Goal: Task Accomplishment & Management: Manage account settings

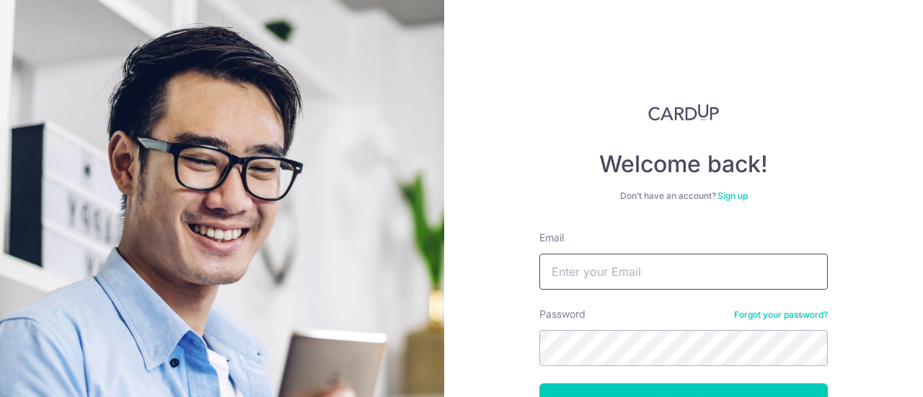
drag, startPoint x: 0, startPoint y: 0, endPoint x: 584, endPoint y: 202, distance: 617.9
click at [584, 254] on input "Email" at bounding box center [683, 272] width 288 height 36
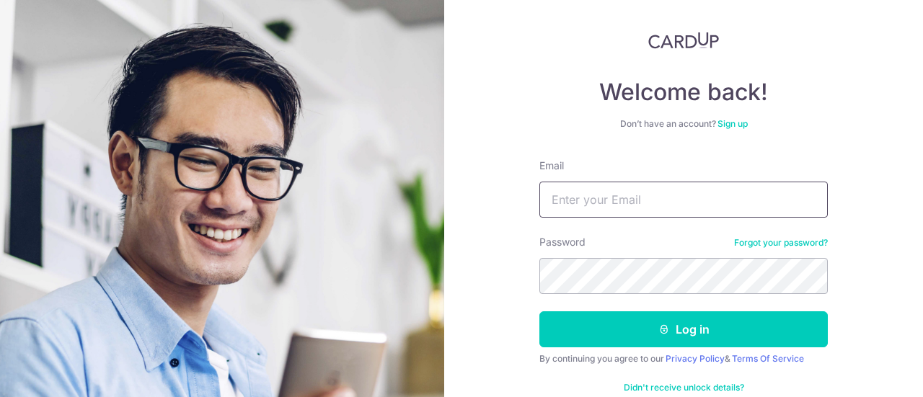
type input "[EMAIL_ADDRESS][DOMAIN_NAME]"
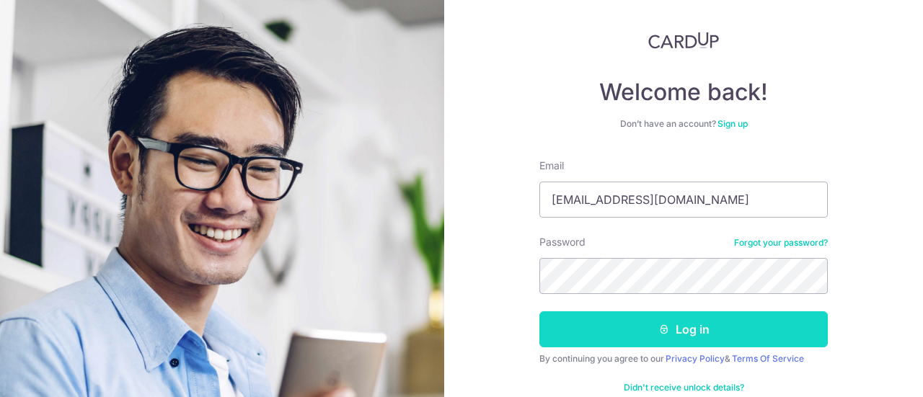
click at [675, 327] on button "Log in" at bounding box center [683, 329] width 288 height 36
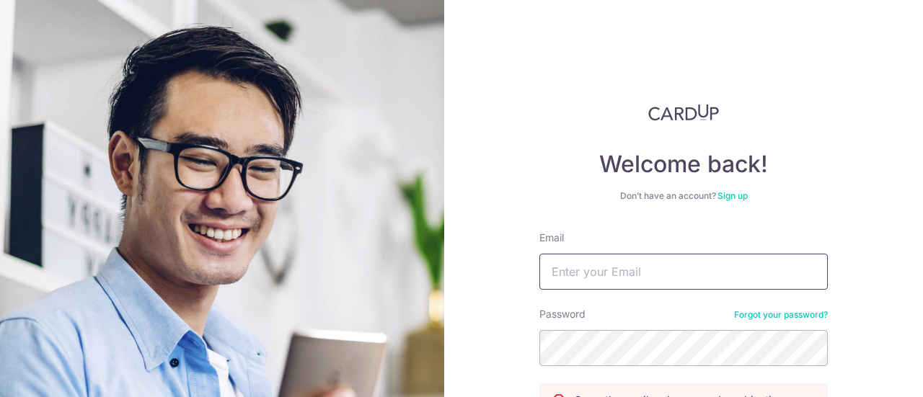
drag, startPoint x: 0, startPoint y: 0, endPoint x: 637, endPoint y: 281, distance: 696.0
click at [639, 281] on input "Email" at bounding box center [683, 272] width 288 height 36
type input "[EMAIL_ADDRESS][DOMAIN_NAME]"
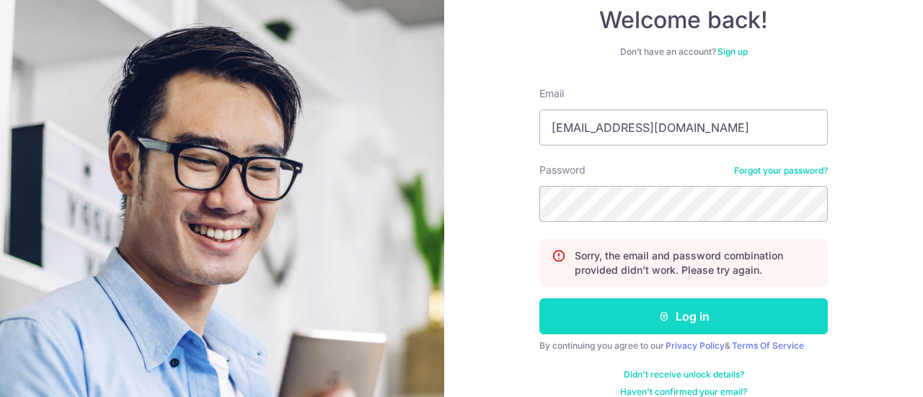
click at [658, 319] on icon "submit" at bounding box center [664, 317] width 12 height 12
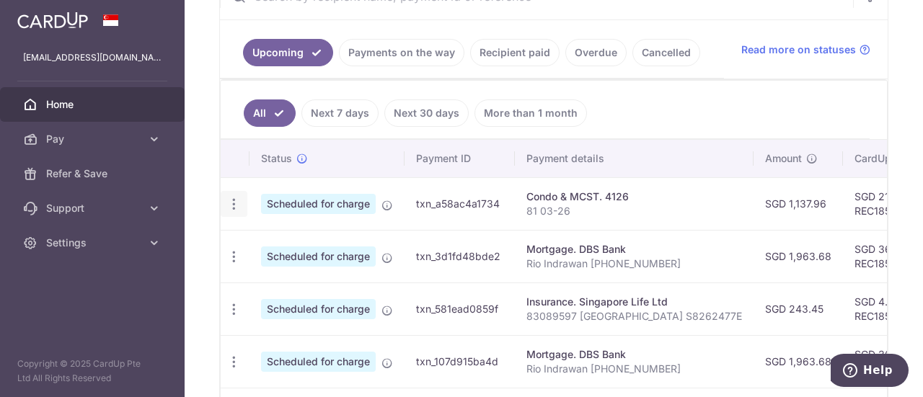
click at [235, 201] on icon "button" at bounding box center [233, 204] width 15 height 15
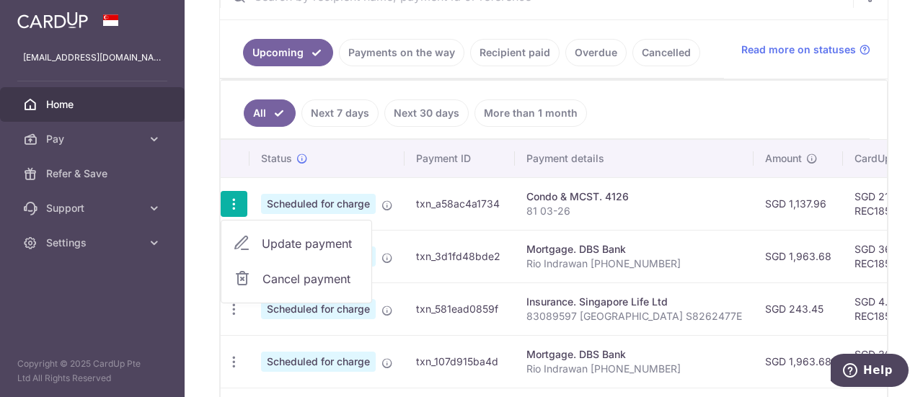
click at [288, 236] on body "laurent_rio@yahoo.com Home Pay Payments Recipients Cards Refer & Save Support F…" at bounding box center [461, 198] width 923 height 397
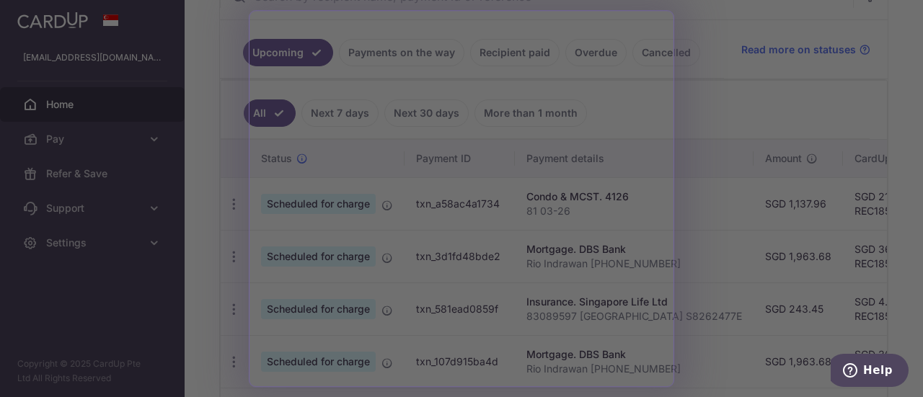
click at [750, 104] on div at bounding box center [466, 201] width 932 height 402
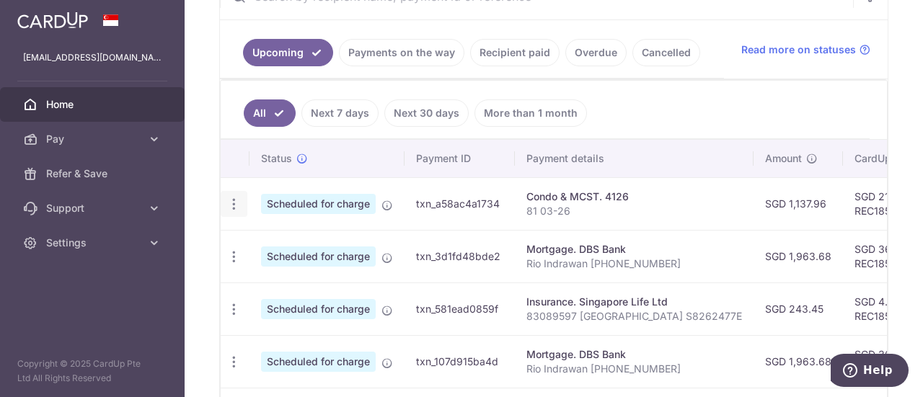
click at [236, 200] on icon "button" at bounding box center [233, 204] width 15 height 15
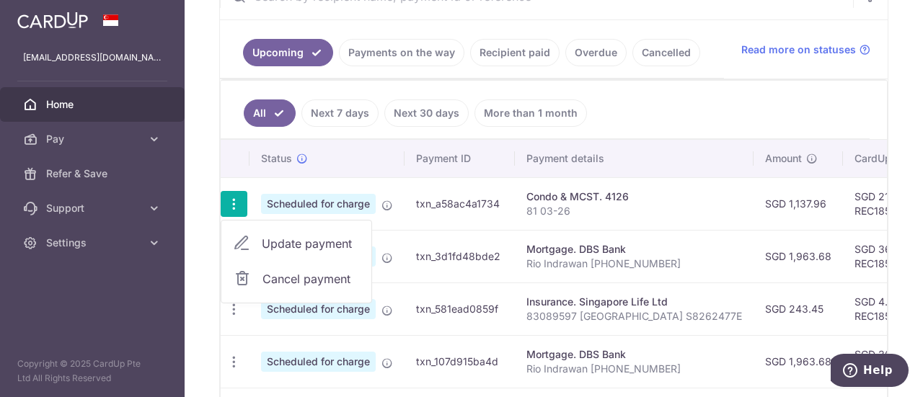
click at [297, 237] on span "Update payment" at bounding box center [311, 243] width 98 height 17
radio input "true"
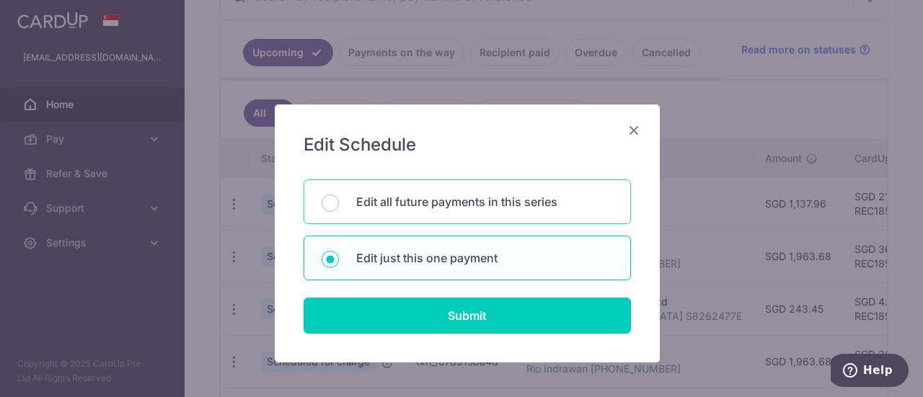
click at [333, 200] on div "Edit all future payments in this series" at bounding box center [467, 202] width 327 height 45
radio input "true"
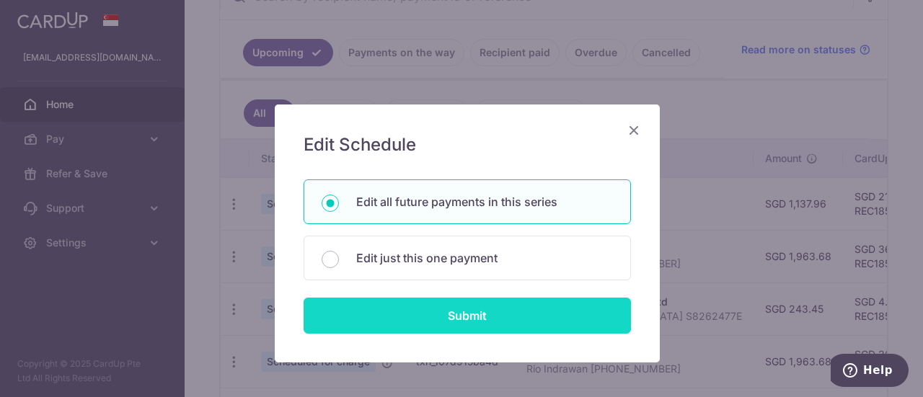
click at [424, 302] on input "Submit" at bounding box center [467, 316] width 327 height 36
radio input "true"
type input "1,137.96"
type input "81 03-26"
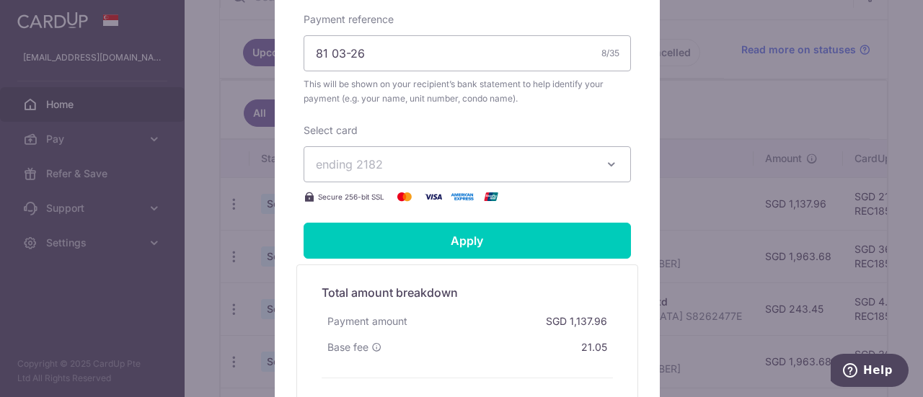
scroll to position [505, 0]
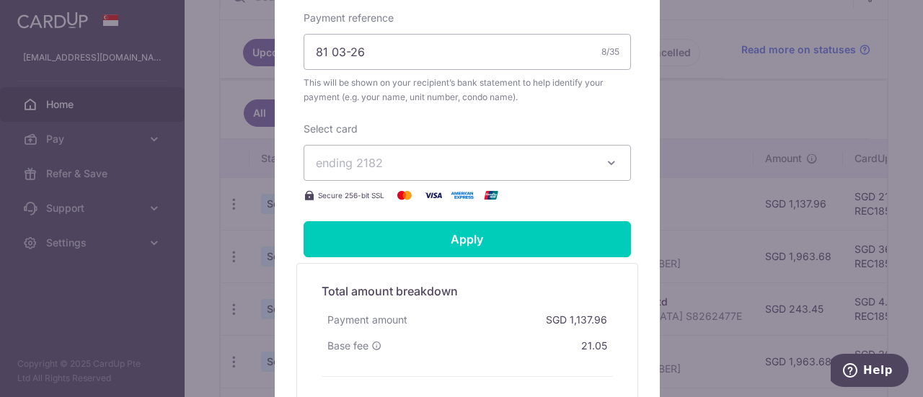
click at [424, 158] on span "ending 2182" at bounding box center [454, 162] width 277 height 17
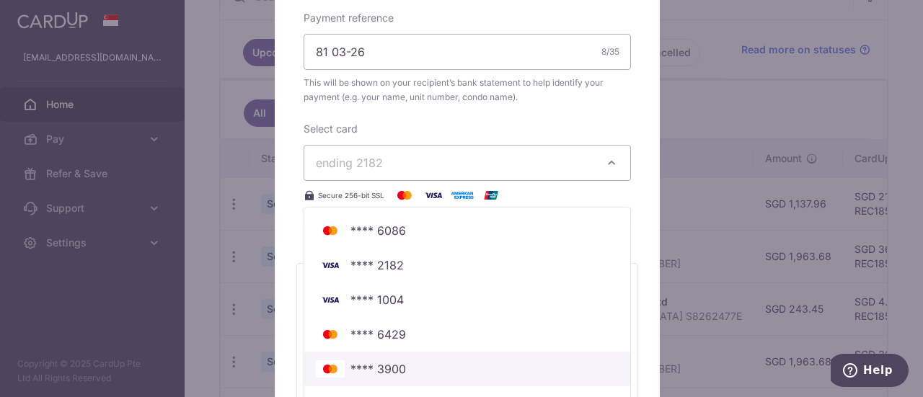
click at [385, 373] on span "**** 3900" at bounding box center [378, 368] width 56 height 17
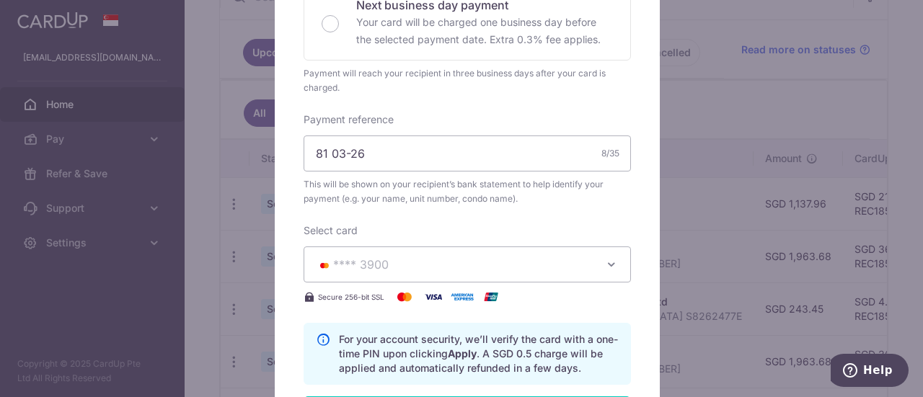
scroll to position [538, 0]
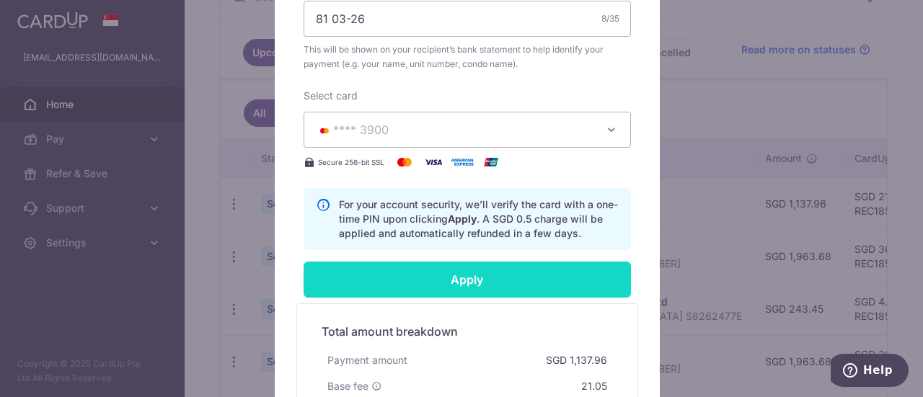
click at [477, 278] on input "Apply" at bounding box center [467, 280] width 327 height 36
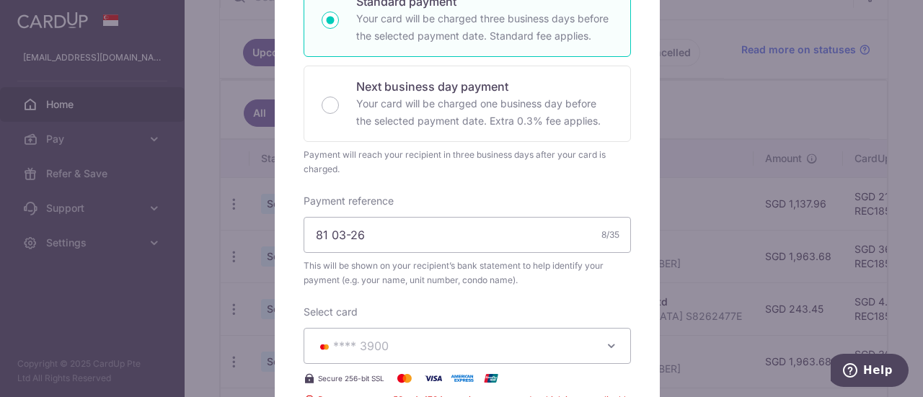
scroll to position [33, 0]
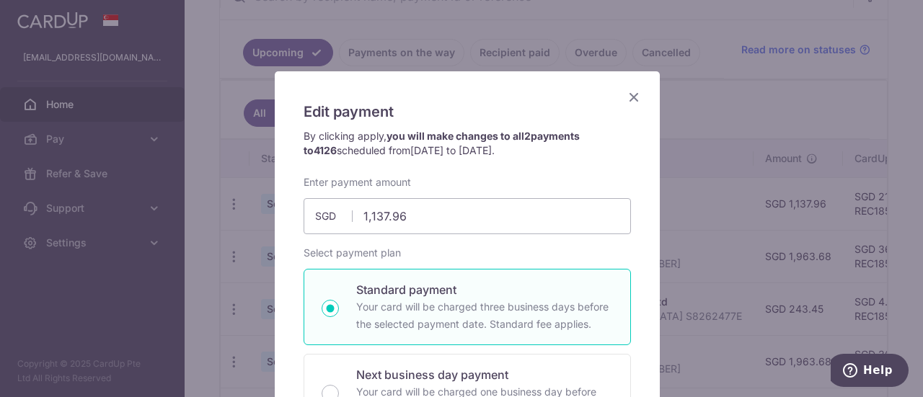
click at [628, 97] on icon "Close" at bounding box center [633, 97] width 17 height 18
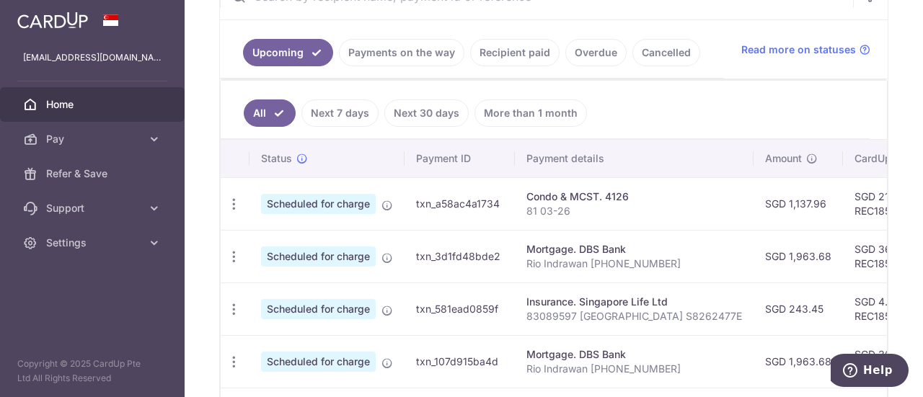
scroll to position [522, 0]
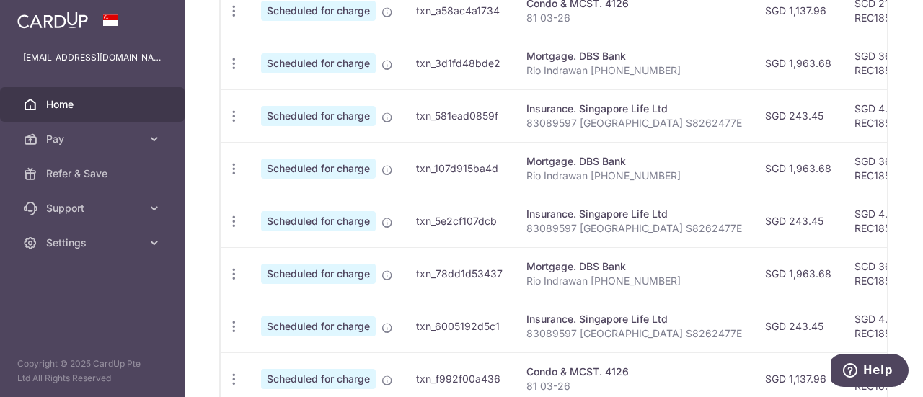
scroll to position [717, 0]
